Goal: Information Seeking & Learning: Learn about a topic

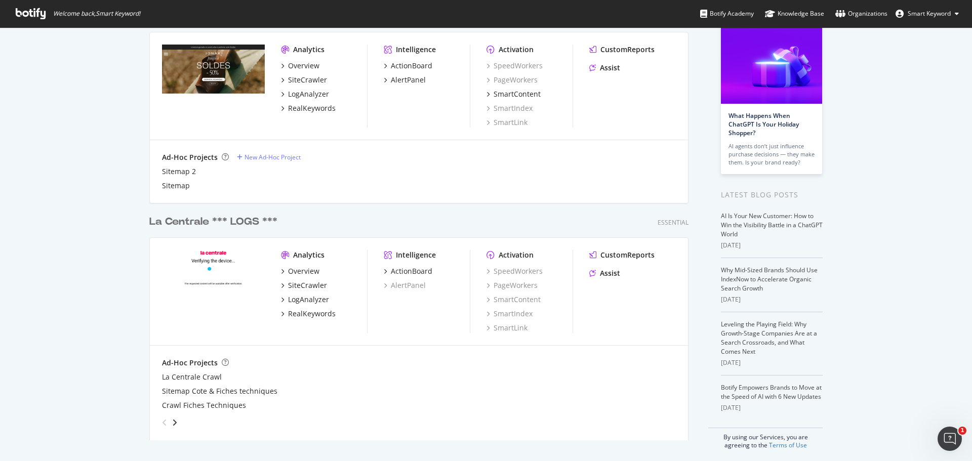
scroll to position [66, 0]
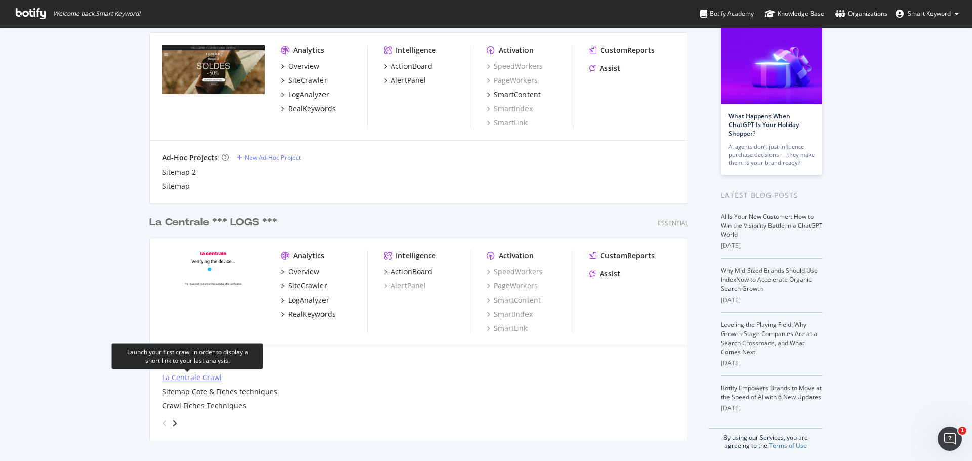
click at [206, 377] on div "La Centrale Crawl" at bounding box center [192, 377] width 60 height 10
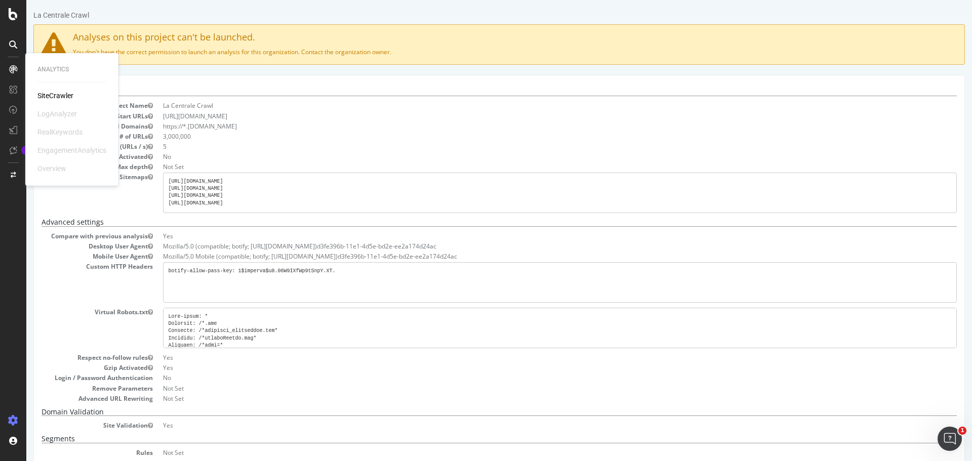
click at [52, 95] on div "SiteCrawler" at bounding box center [55, 96] width 36 height 10
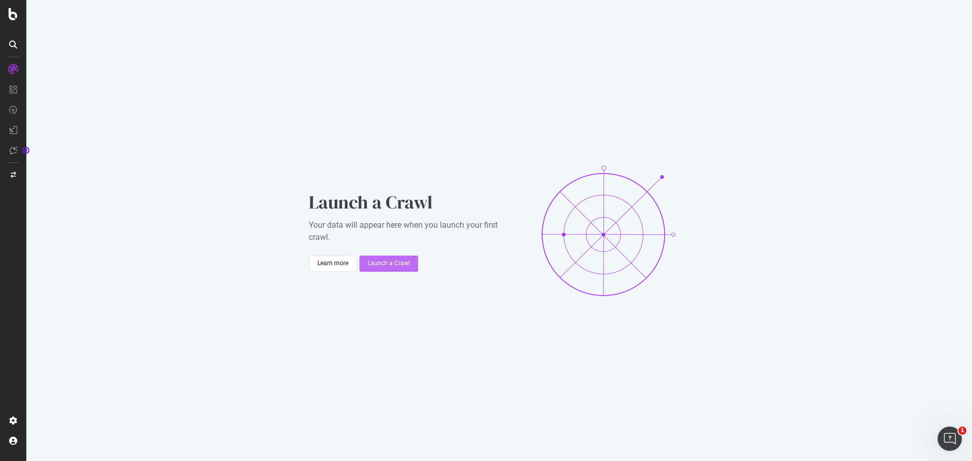
click at [383, 263] on div "Launch a Crawl" at bounding box center [388, 263] width 43 height 9
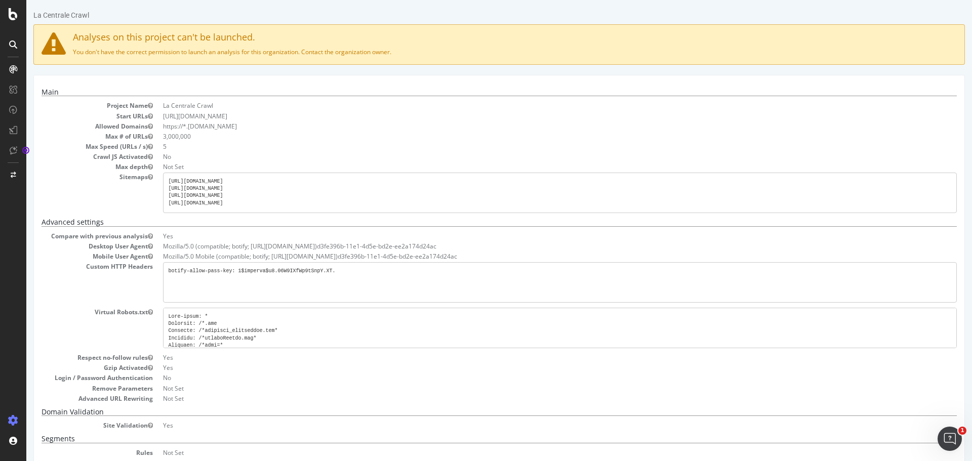
click at [13, 22] on div at bounding box center [13, 230] width 26 height 461
click at [12, 16] on icon at bounding box center [13, 14] width 9 height 12
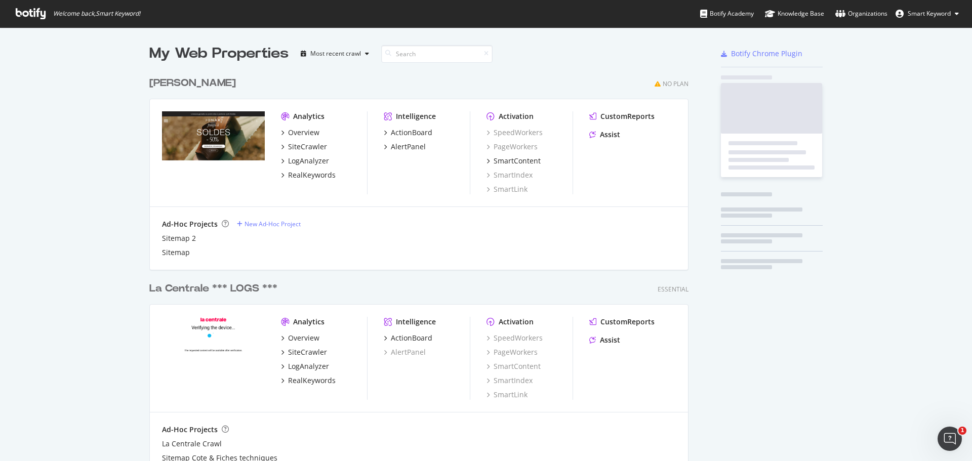
scroll to position [453, 956]
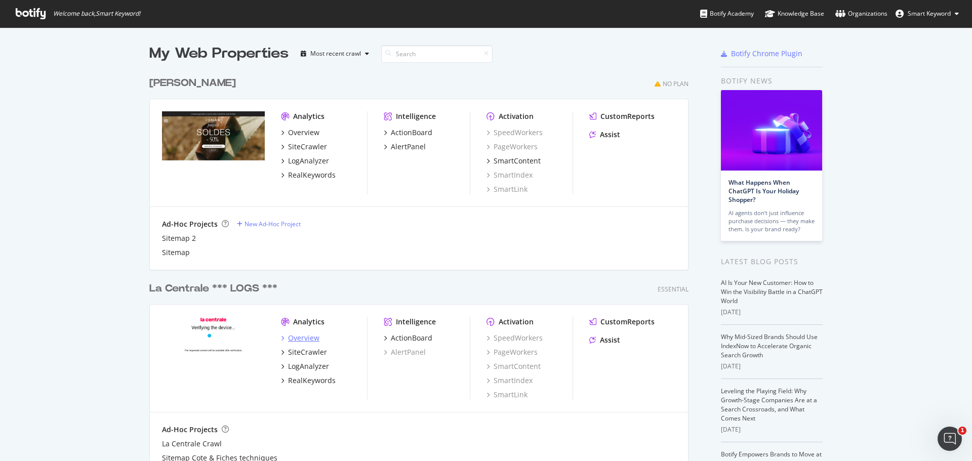
click at [305, 336] on div "Overview" at bounding box center [303, 338] width 31 height 10
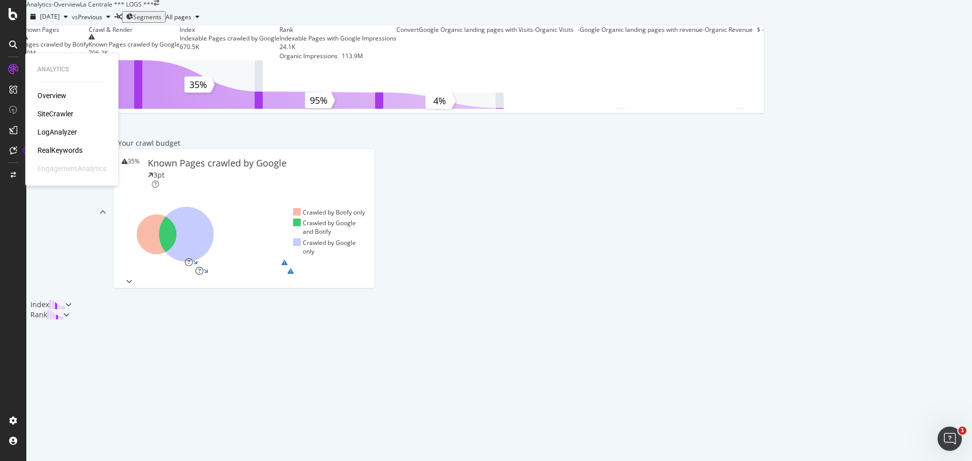
click at [68, 133] on div "LogAnalyzer" at bounding box center [56, 132] width 39 height 10
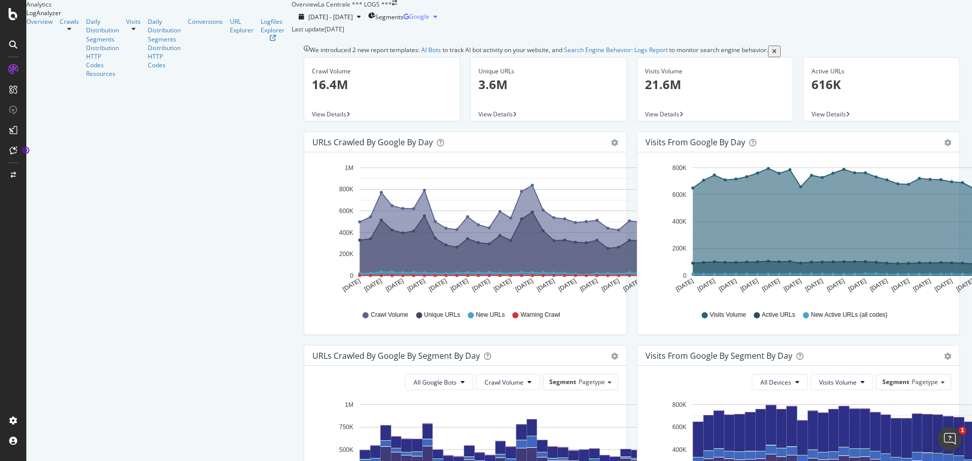
click at [437, 20] on icon "button" at bounding box center [435, 17] width 4 height 6
click at [921, 97] on div "OpenAI" at bounding box center [933, 95] width 70 height 15
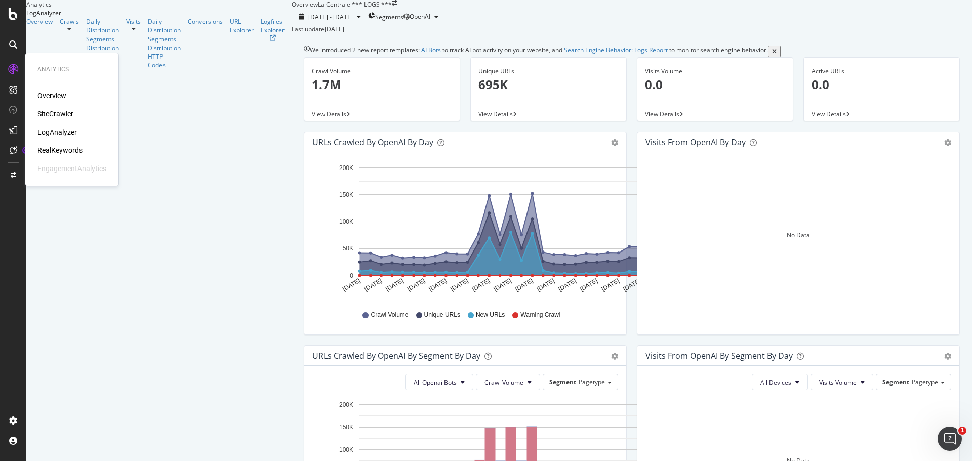
click at [64, 97] on div "Overview" at bounding box center [51, 96] width 29 height 10
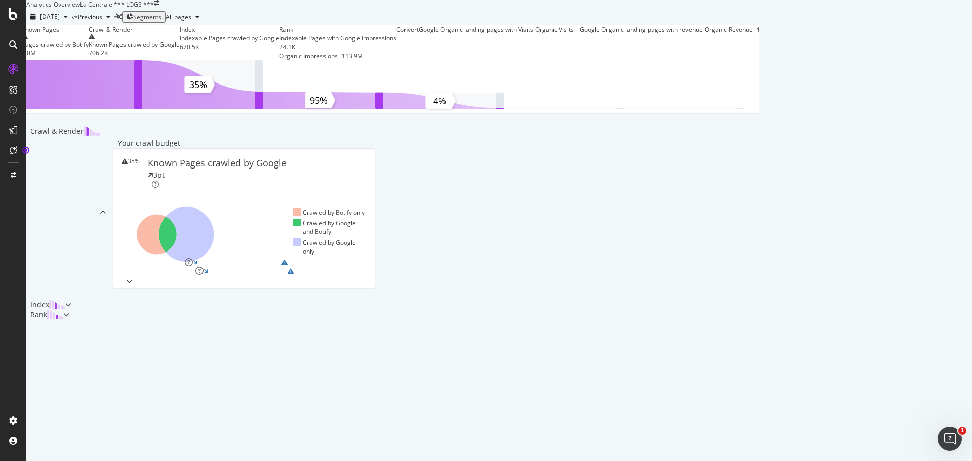
scroll to position [11, 0]
click at [177, 255] on icon at bounding box center [157, 235] width 40 height 40
click at [191, 21] on span "All pages" at bounding box center [178, 17] width 26 height 9
click at [133, 20] on icon "button" at bounding box center [129, 17] width 7 height 6
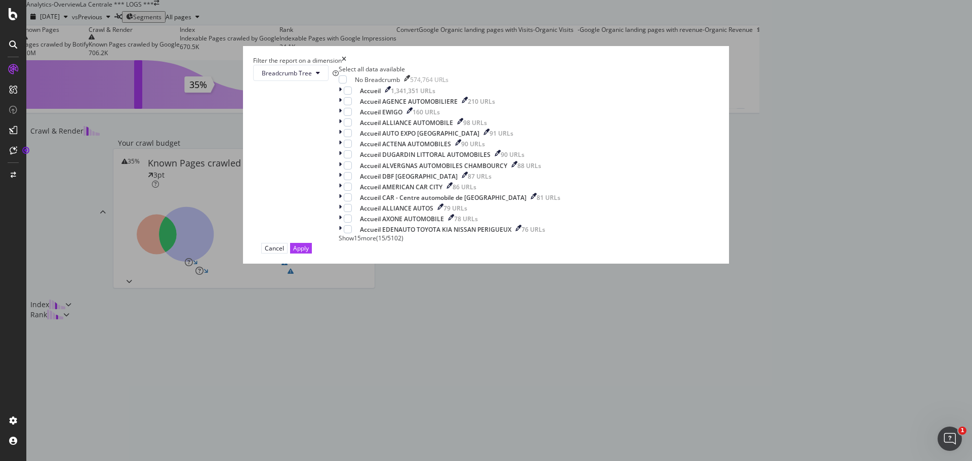
click at [101, 213] on div "Filter the report on a dimension Breadcrumb Tree Select all data available No B…" at bounding box center [486, 230] width 972 height 461
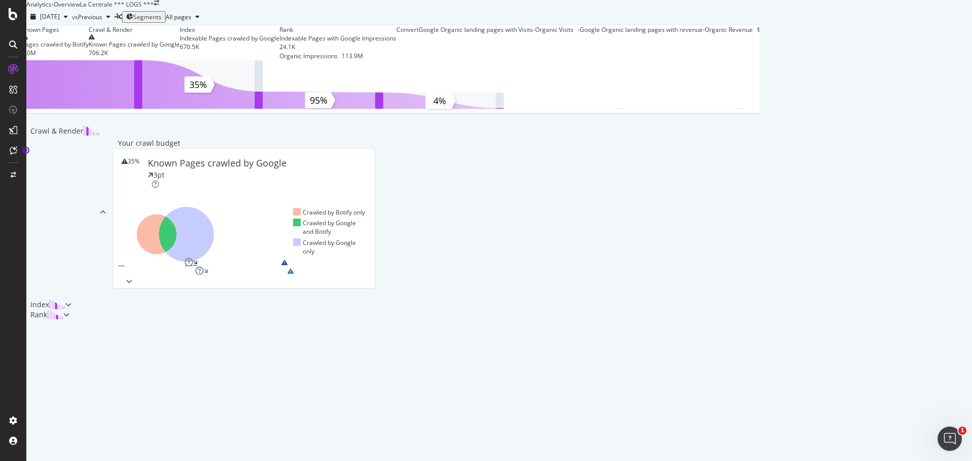
scroll to position [253, 0]
click at [214, 207] on icon at bounding box center [186, 234] width 55 height 55
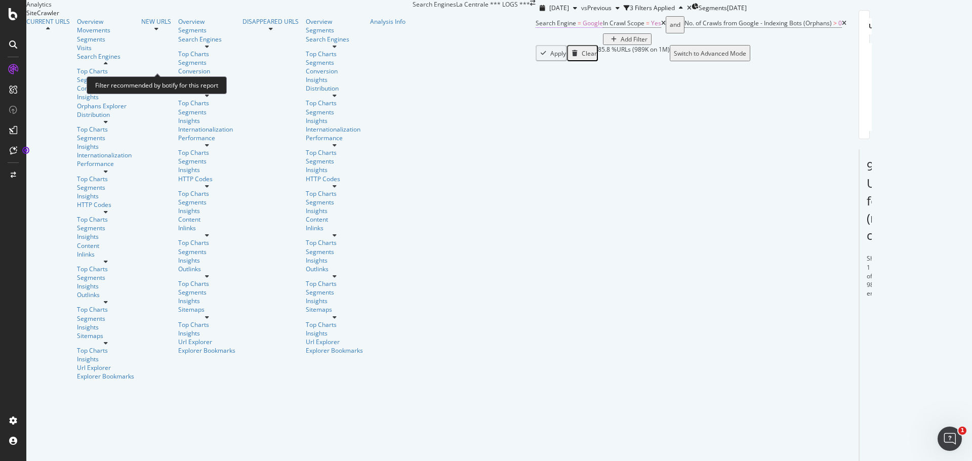
click at [582, 27] on span "Google" at bounding box center [592, 23] width 20 height 9
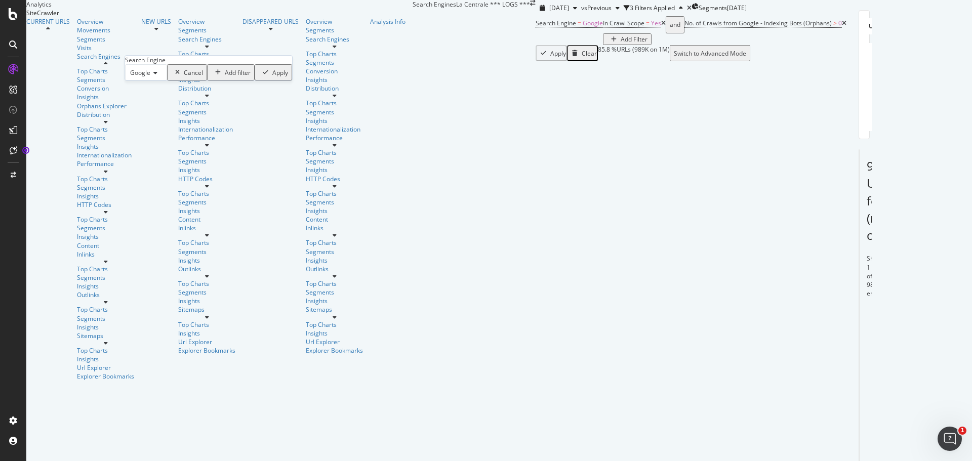
click at [156, 76] on icon at bounding box center [153, 73] width 7 height 6
click at [149, 111] on span "OpenAI" at bounding box center [138, 107] width 21 height 9
click at [259, 79] on div "Apply" at bounding box center [273, 72] width 29 height 13
click at [77, 26] on div "Overview" at bounding box center [105, 21] width 57 height 9
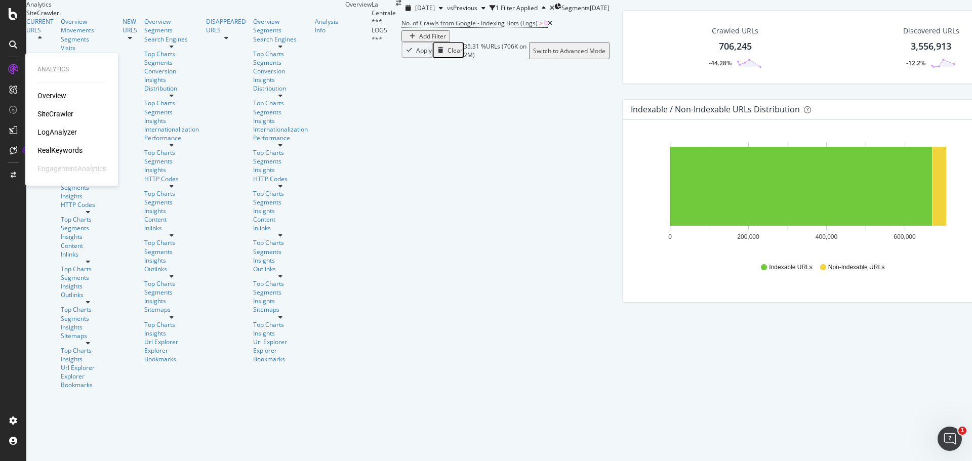
click at [52, 129] on div "LogAnalyzer" at bounding box center [56, 132] width 39 height 10
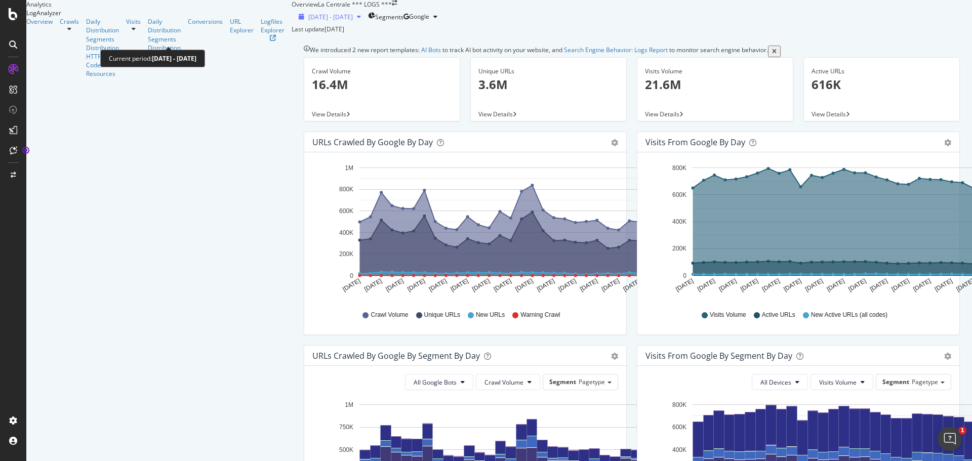
click at [357, 20] on icon "button" at bounding box center [359, 17] width 4 height 6
click at [365, 25] on div "[DATE] - [DATE] Segments Google" at bounding box center [631, 17] width 680 height 16
click at [324, 33] on div "[DATE]" at bounding box center [334, 29] width 20 height 9
click at [368, 24] on div "Segments" at bounding box center [385, 16] width 35 height 15
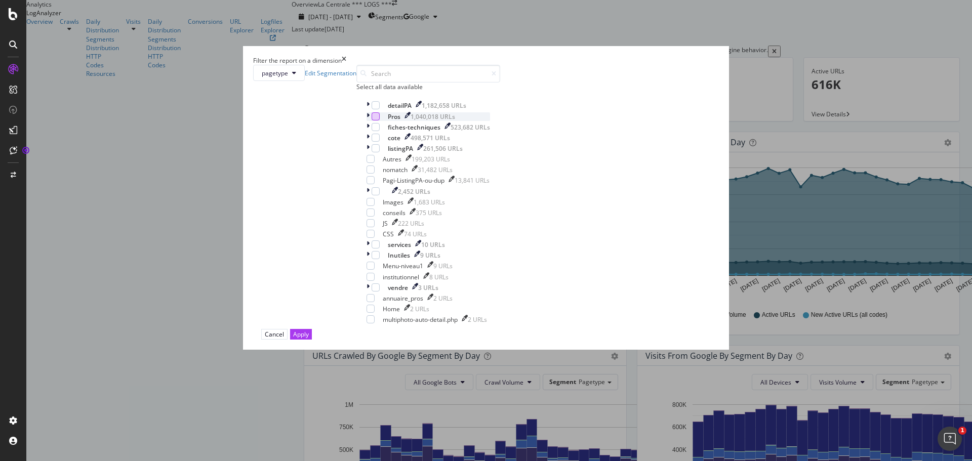
click at [380, 120] on div "modal" at bounding box center [375, 116] width 8 height 8
click at [378, 119] on icon "modal" at bounding box center [375, 116] width 5 height 5
click at [288, 77] on span "pagetype" at bounding box center [275, 73] width 26 height 9
click at [500, 127] on div "Select all data available detailPA 1,182,658 URLs Pros 1,040,018 URLs fiches-te…" at bounding box center [428, 197] width 144 height 264
click at [305, 81] on button "pagetype" at bounding box center [279, 73] width 52 height 16
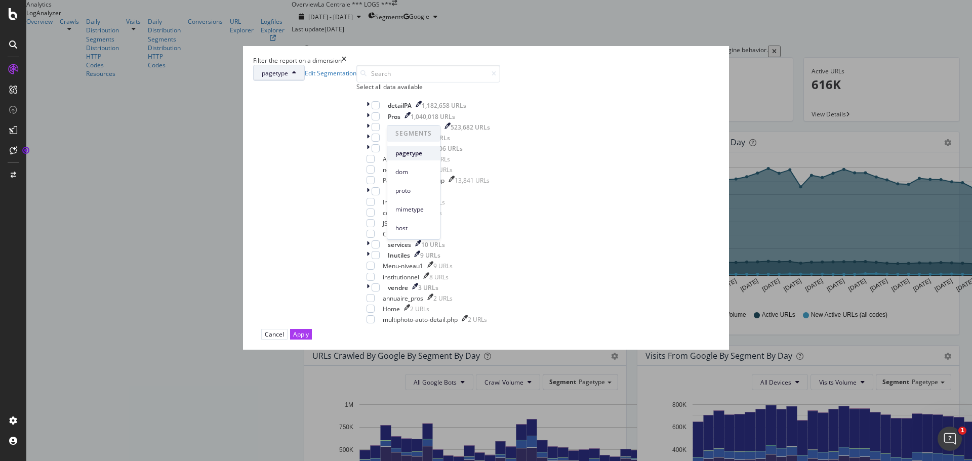
click at [414, 156] on span "pagetype" at bounding box center [413, 153] width 36 height 9
click at [288, 77] on span "pagetype" at bounding box center [275, 73] width 26 height 9
click at [346, 65] on icon "times" at bounding box center [344, 60] width 5 height 9
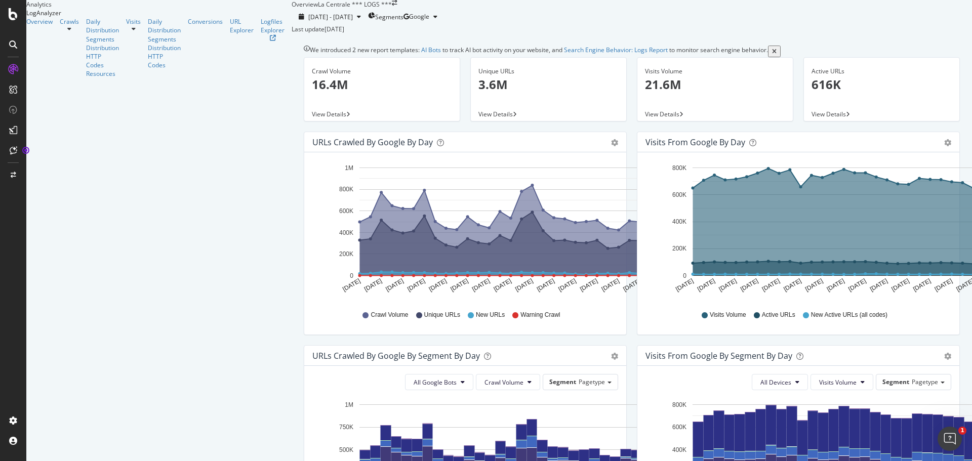
click at [324, 33] on div "[DATE]" at bounding box center [334, 29] width 20 height 9
click at [357, 20] on icon "button" at bounding box center [359, 17] width 4 height 6
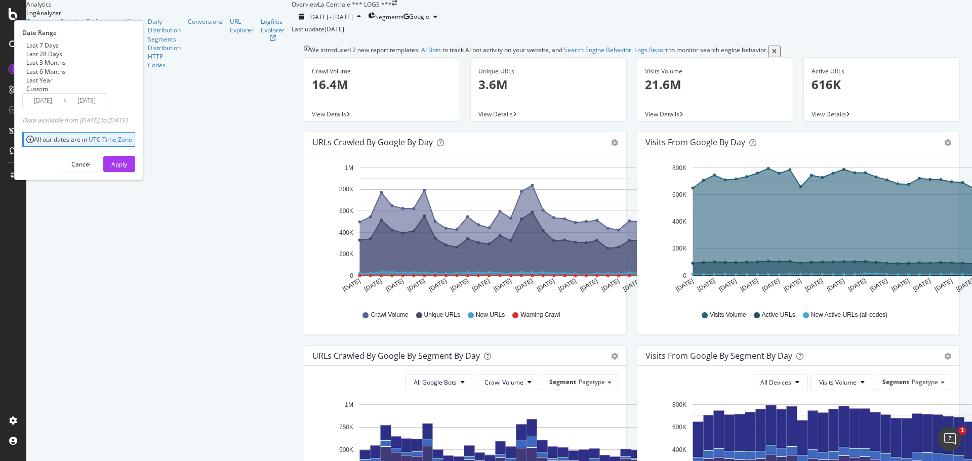
click at [400, 29] on div "[DATE] - [DATE] Segments Date Range Last 7 Days Last 28 Days Last 3 Months Last…" at bounding box center [631, 21] width 680 height 25
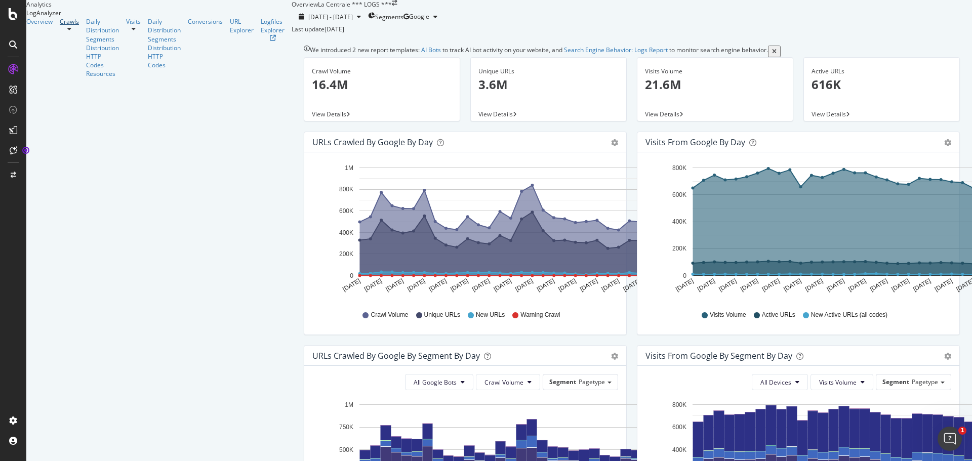
click at [65, 26] on link "Crawls" at bounding box center [69, 21] width 19 height 9
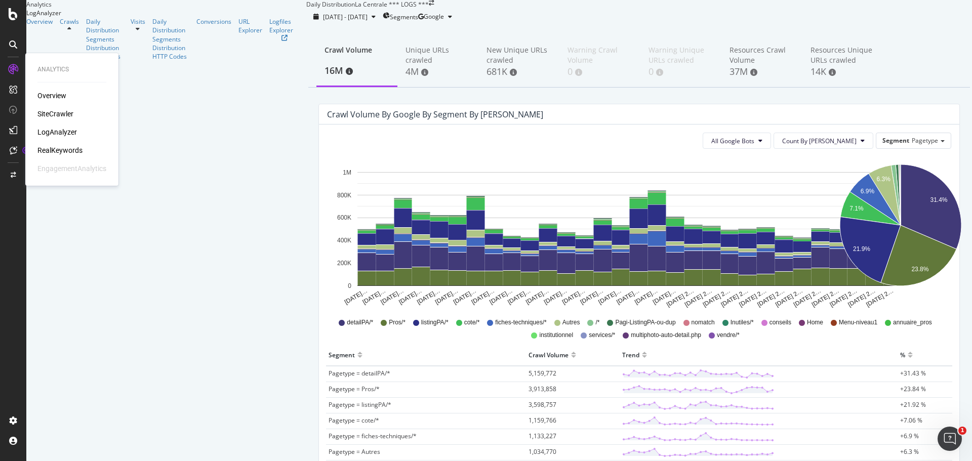
click at [56, 132] on div "LogAnalyzer" at bounding box center [56, 132] width 39 height 10
